Goal: Task Accomplishment & Management: Manage account settings

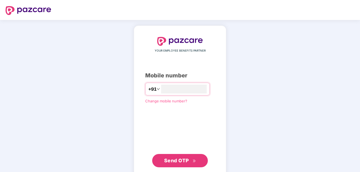
type input "**********"
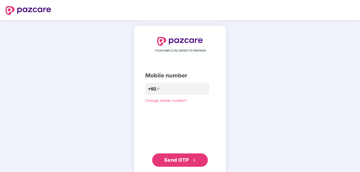
click at [183, 165] on button "Send OTP" at bounding box center [180, 160] width 56 height 13
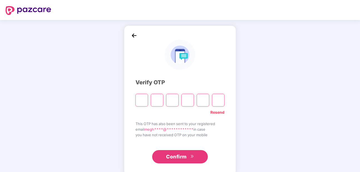
type input "*"
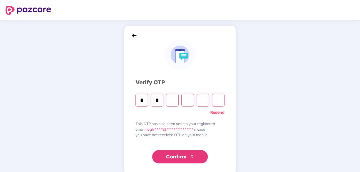
type input "*"
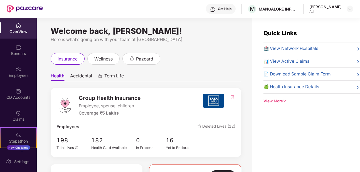
click at [336, 6] on div "[PERSON_NAME]" at bounding box center [325, 6] width 32 height 5
click at [348, 10] on img at bounding box center [349, 9] width 4 height 4
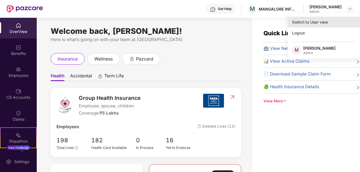
click at [328, 22] on div "Switch to User view" at bounding box center [323, 22] width 72 height 11
